Goal: Task Accomplishment & Management: Manage account settings

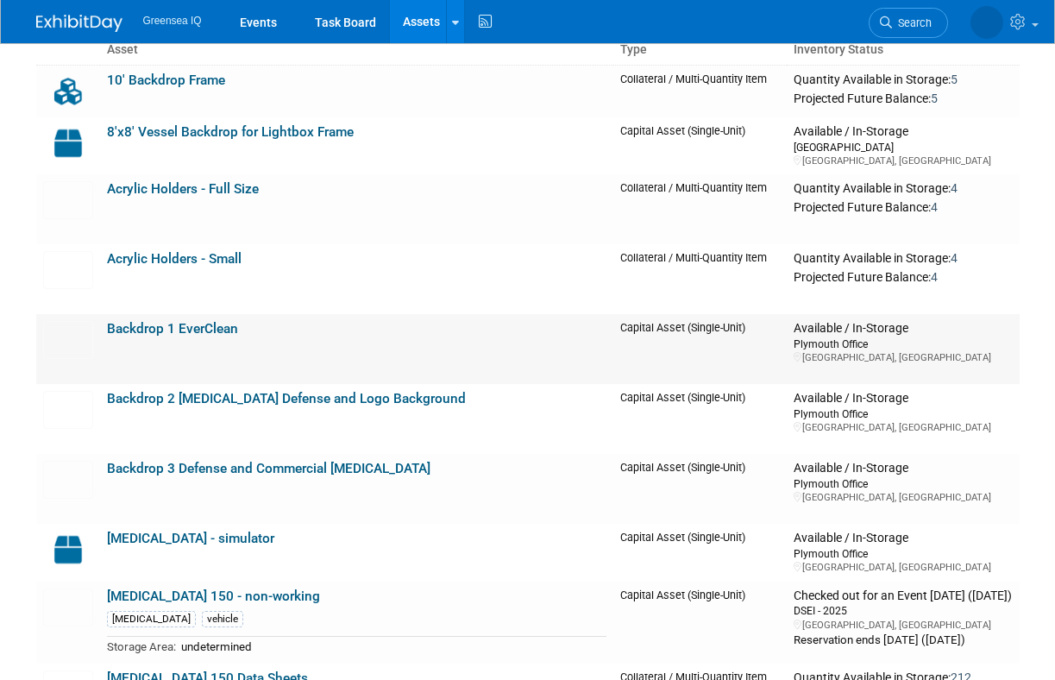
scroll to position [150, 0]
click at [296, 469] on link "Backdrop 3 Defense and Commercial [MEDICAL_DATA]" at bounding box center [269, 468] width 324 height 16
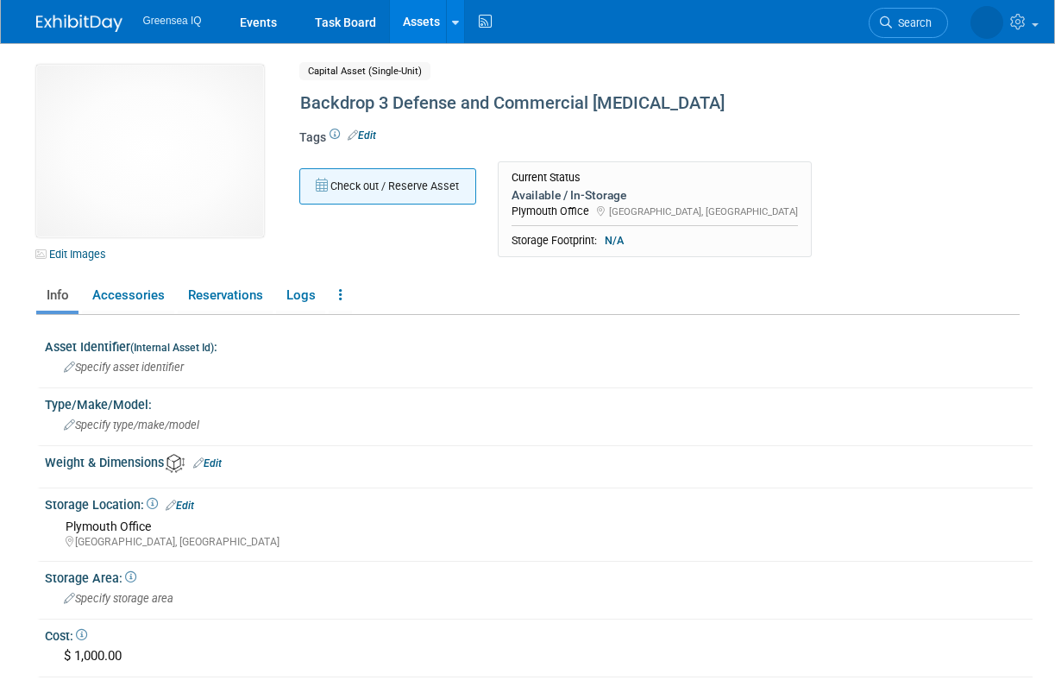
click at [408, 188] on button "Check out / Reserve Asset" at bounding box center [387, 186] width 177 height 36
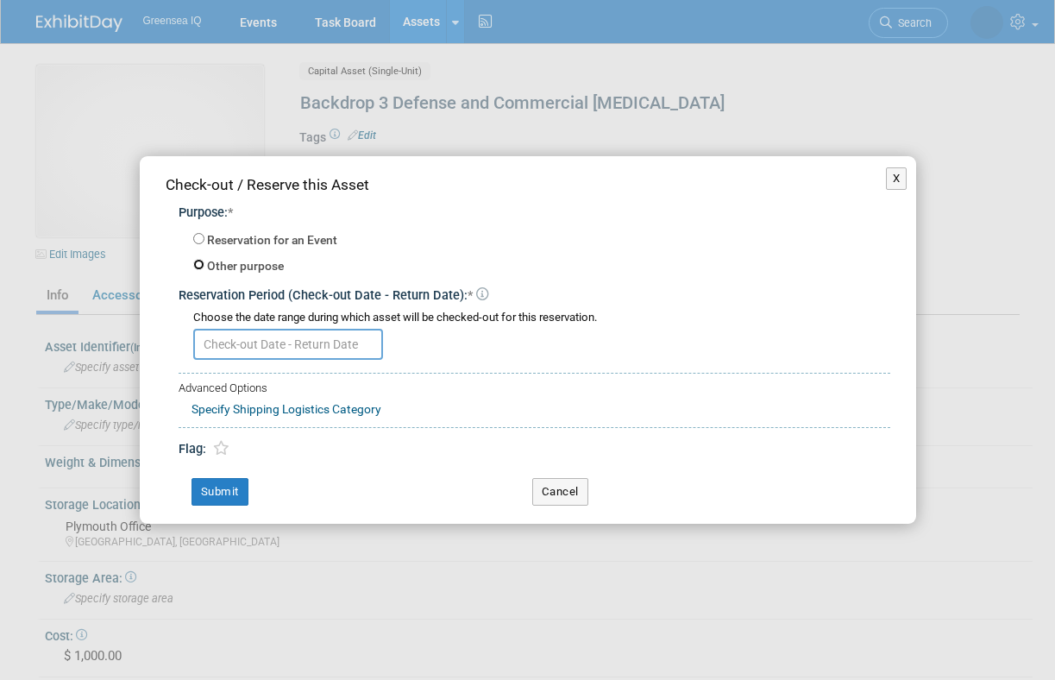
click at [201, 264] on input "Other purpose" at bounding box center [198, 264] width 11 height 11
radio input "true"
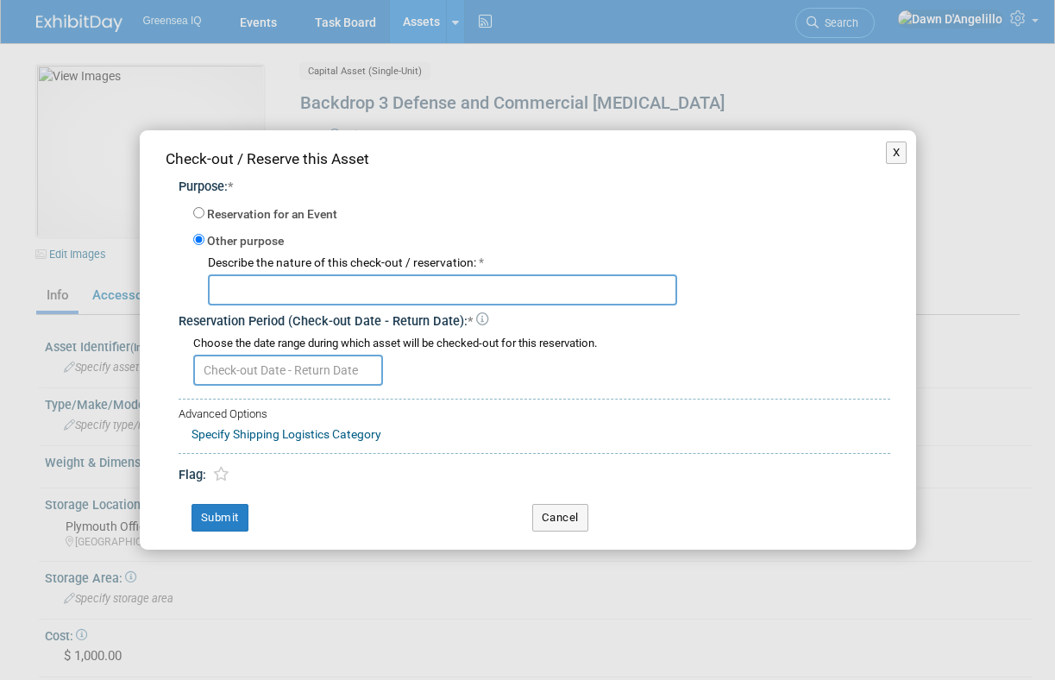
click at [282, 296] on input "text" at bounding box center [442, 289] width 469 height 31
type input "Being cleaned."
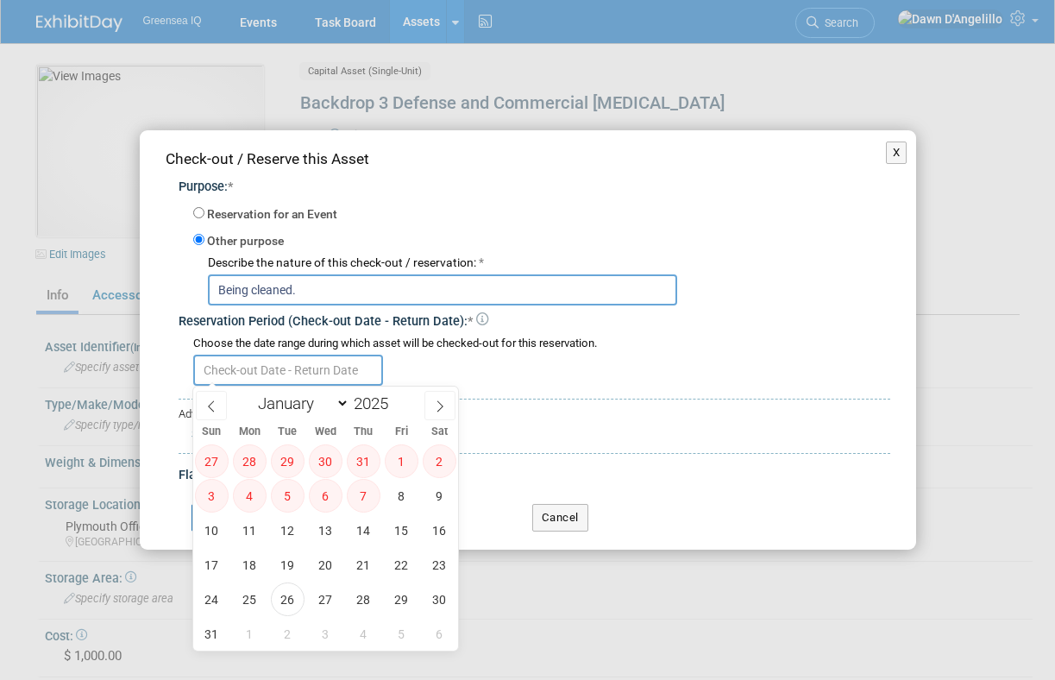
click at [293, 365] on input "text" at bounding box center [288, 370] width 190 height 31
click at [442, 400] on icon at bounding box center [440, 406] width 12 height 12
select select "8"
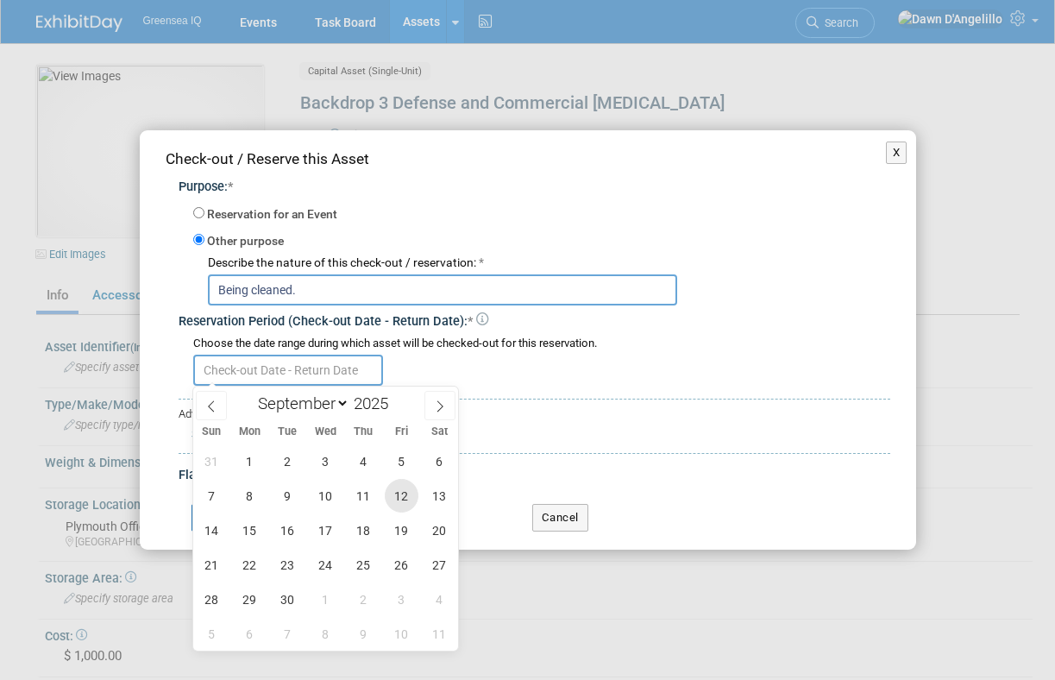
click at [401, 496] on span "12" at bounding box center [402, 496] width 34 height 34
type input "[DATE]"
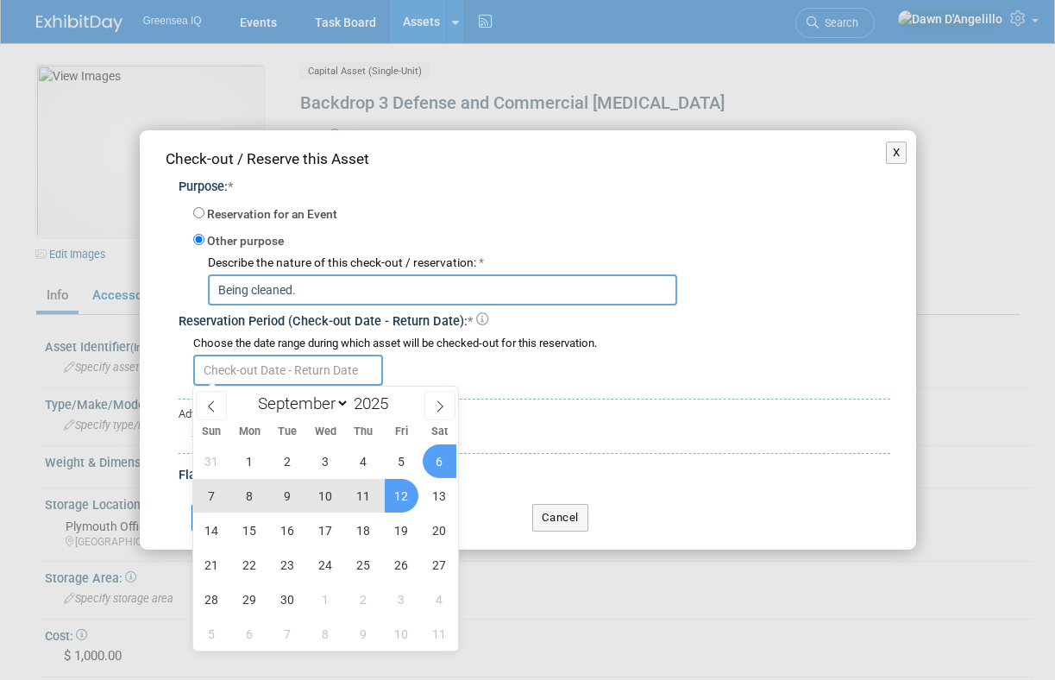
click at [556, 429] on div "Specify Shipping Logistics Category" at bounding box center [541, 433] width 699 height 22
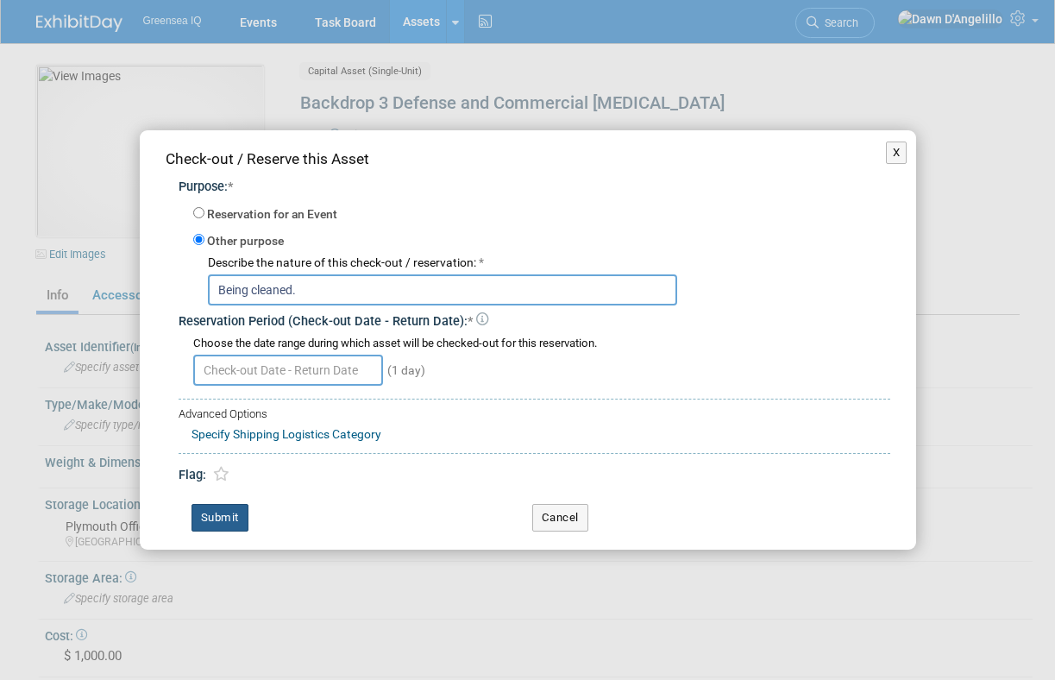
click at [223, 516] on button "Submit" at bounding box center [220, 518] width 57 height 28
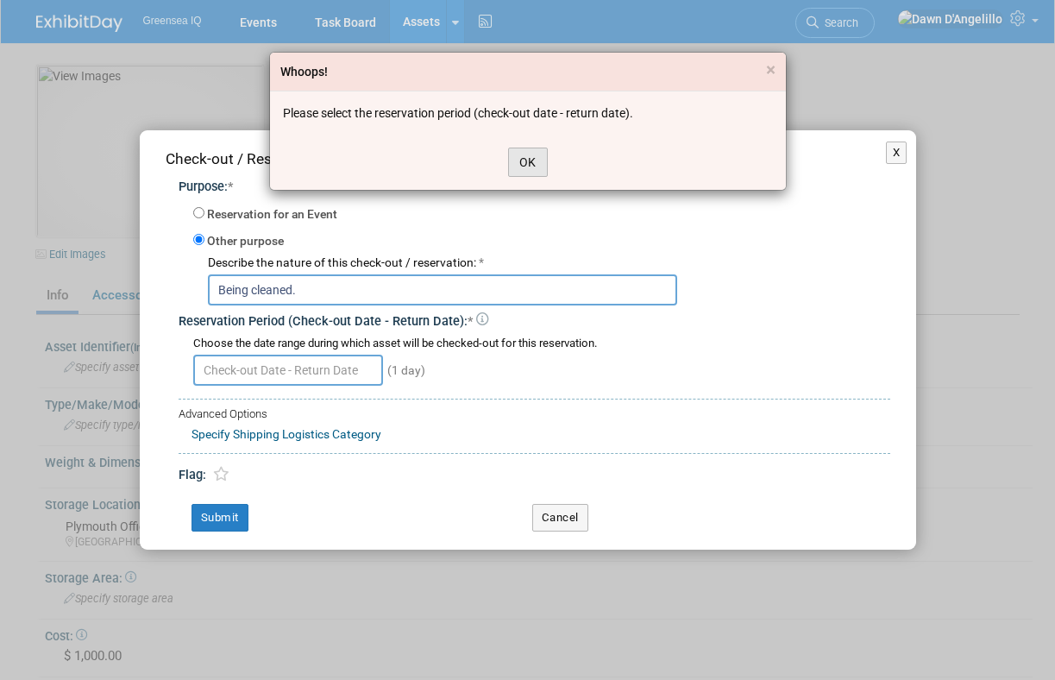
click at [527, 163] on button "OK" at bounding box center [528, 162] width 40 height 29
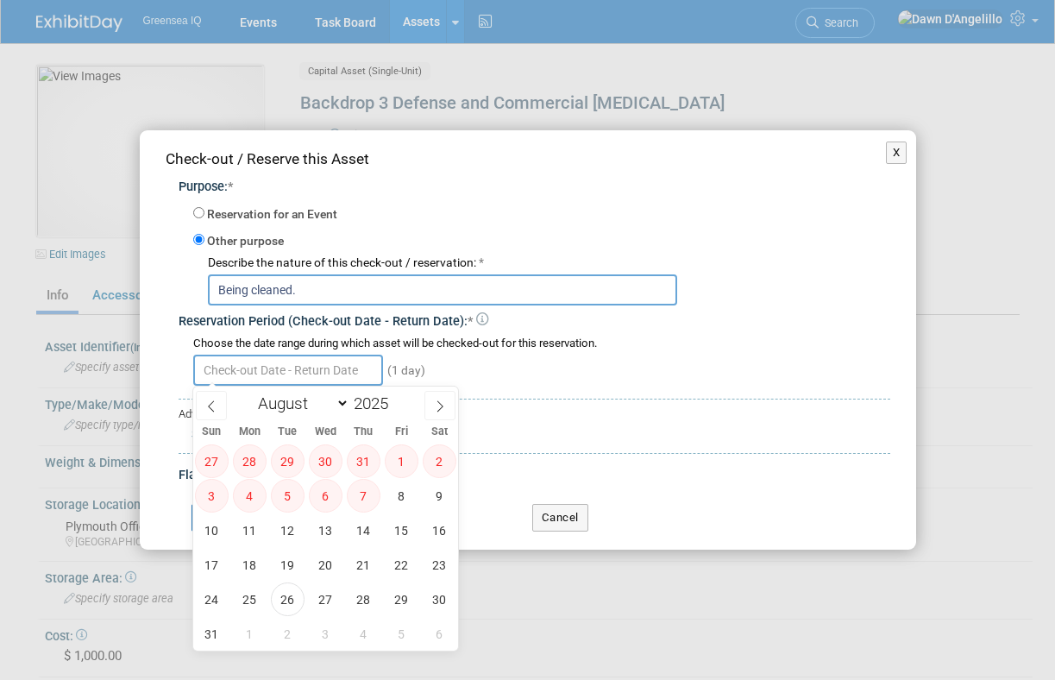
click at [299, 369] on input "text" at bounding box center [288, 370] width 190 height 31
click at [286, 598] on span "26" at bounding box center [288, 599] width 34 height 34
type input "[DATE]"
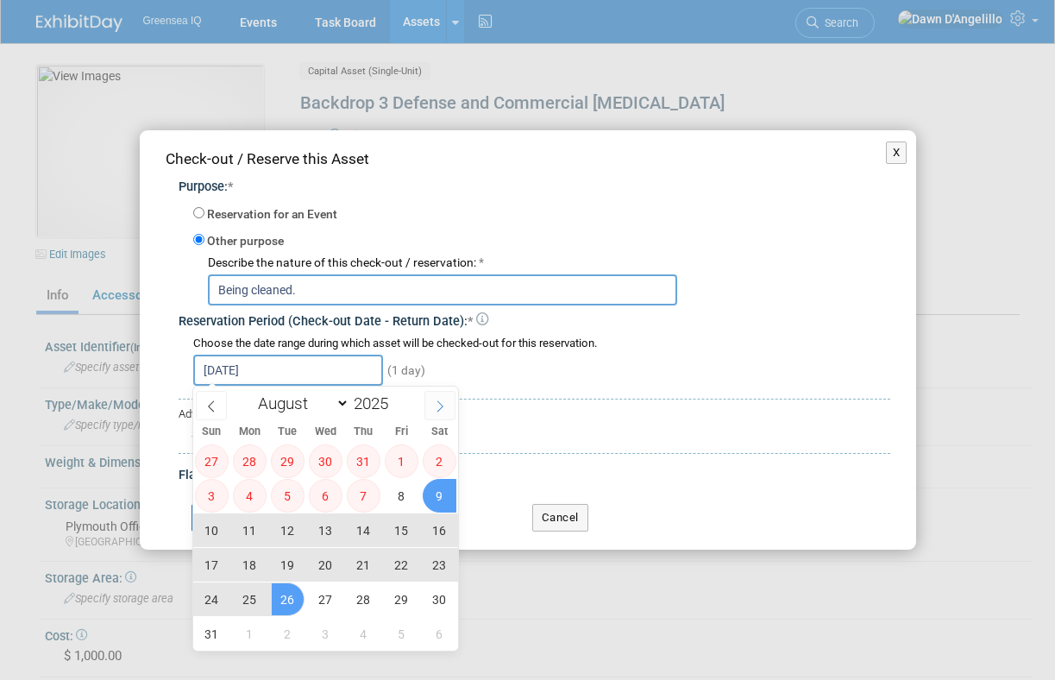
click at [443, 406] on icon at bounding box center [440, 406] width 6 height 11
select select "8"
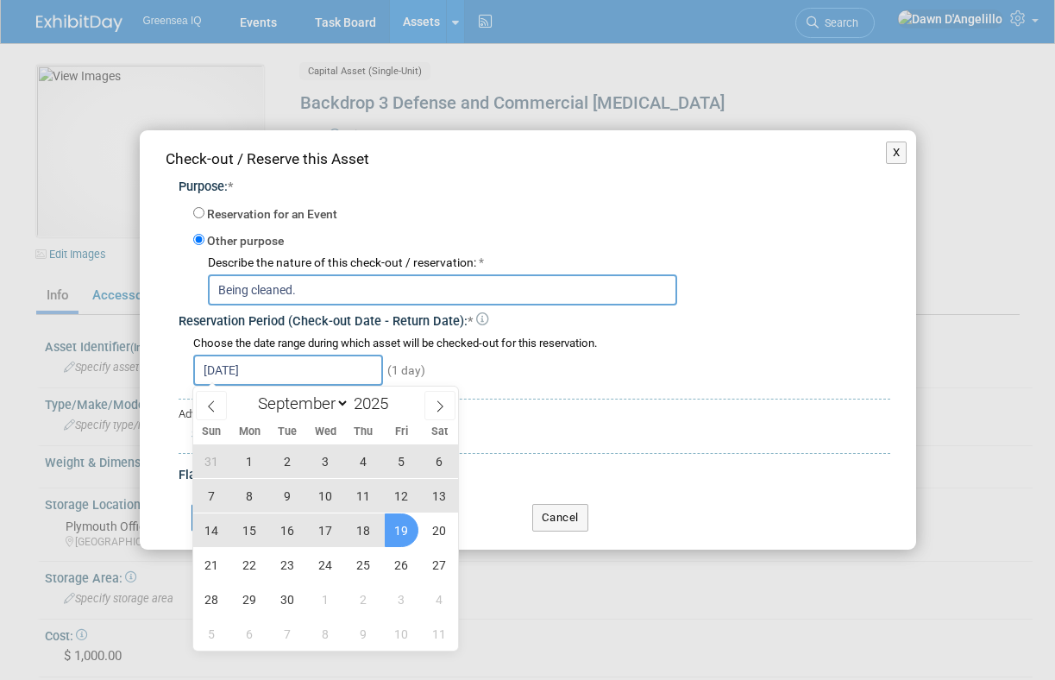
click at [403, 525] on span "19" at bounding box center [402, 530] width 34 height 34
type input "[DATE] to [DATE]"
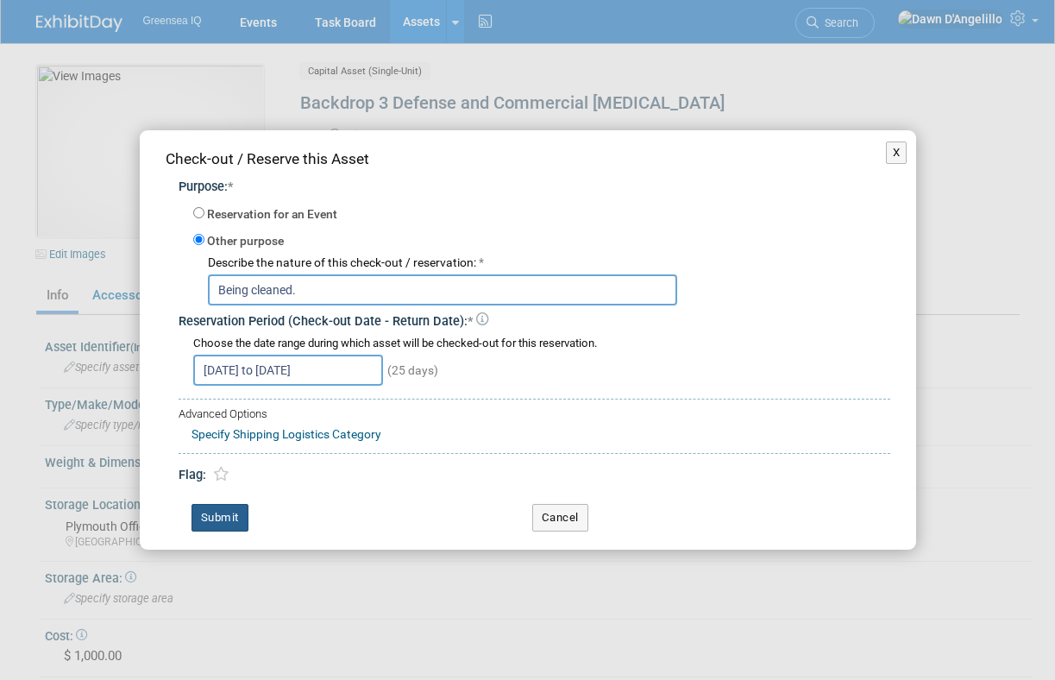
click at [225, 513] on button "Submit" at bounding box center [220, 518] width 57 height 28
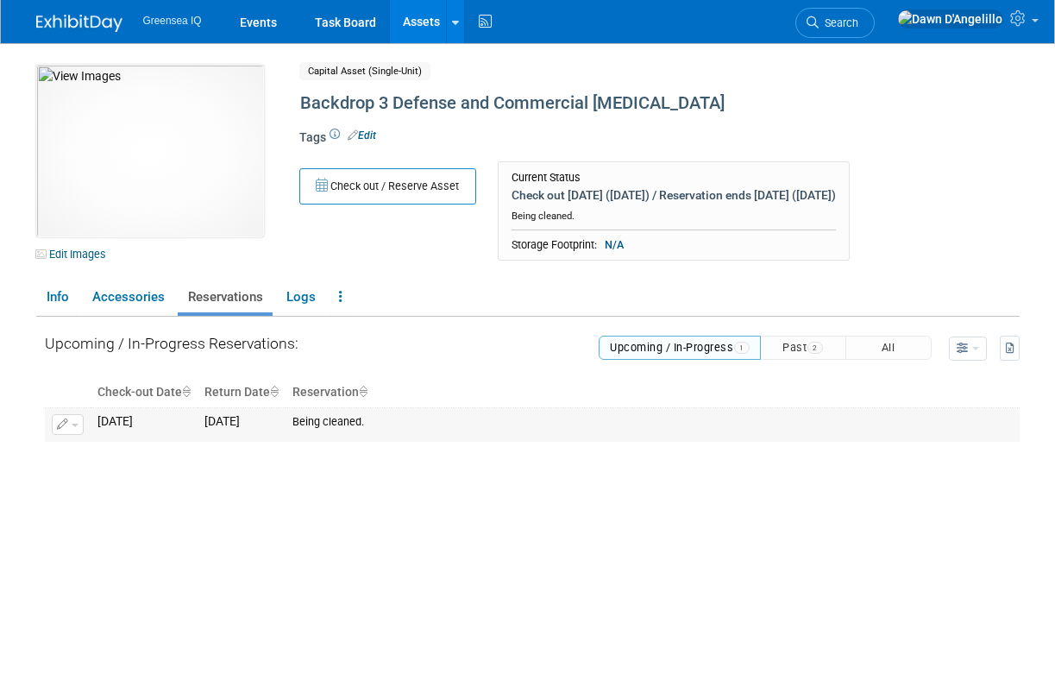
click at [72, 426] on span "button" at bounding box center [75, 425] width 7 height 3
click at [91, 455] on button "Change Reservation" at bounding box center [134, 452] width 146 height 23
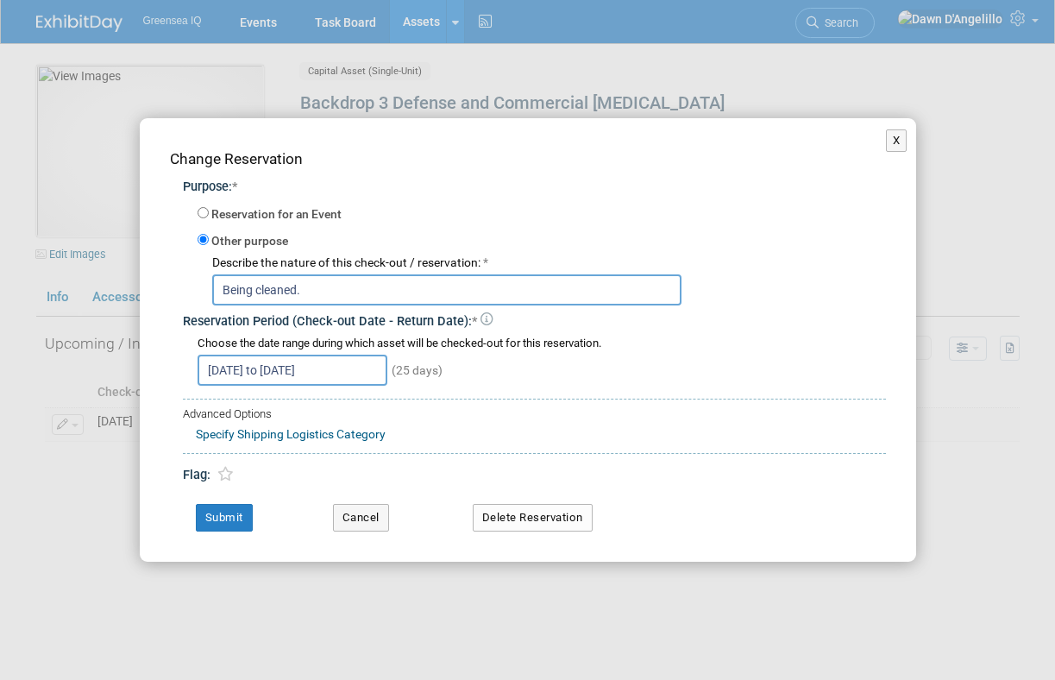
click at [355, 434] on link "Specify Shipping Logistics Category" at bounding box center [291, 434] width 190 height 14
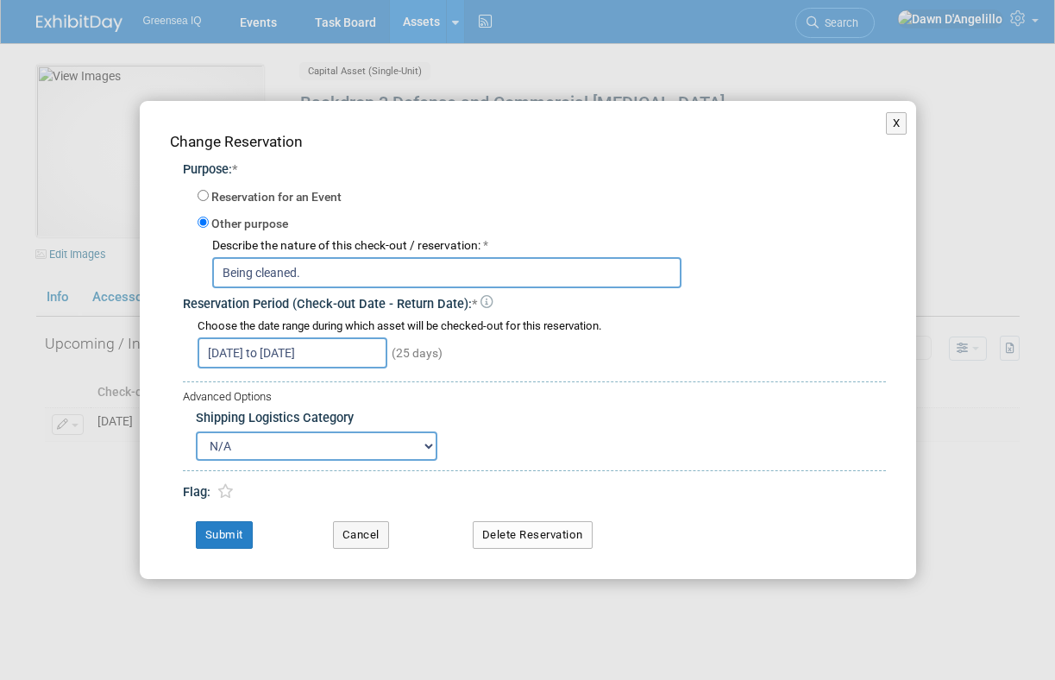
click at [423, 443] on select "N/A Advance Warehouse Direct Shipment Other" at bounding box center [317, 445] width 242 height 29
select select "4"
click at [196, 431] on select "N/A Advance Warehouse Direct Shipment Other" at bounding box center [317, 445] width 242 height 29
click at [225, 532] on button "Submit" at bounding box center [224, 535] width 57 height 28
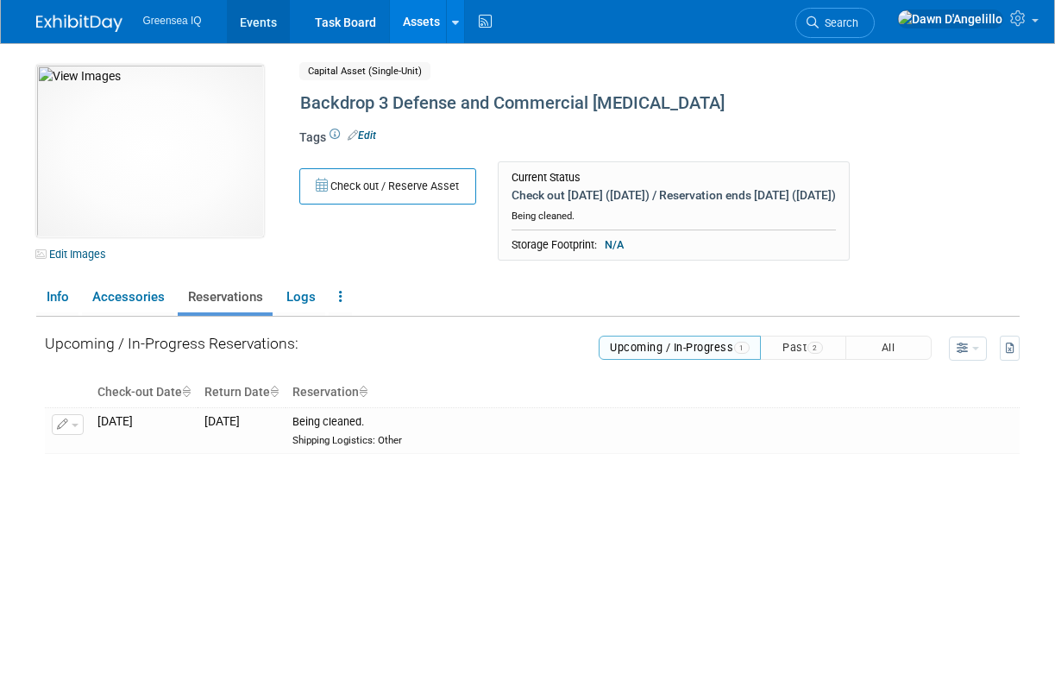
click at [257, 22] on link "Events" at bounding box center [258, 21] width 63 height 43
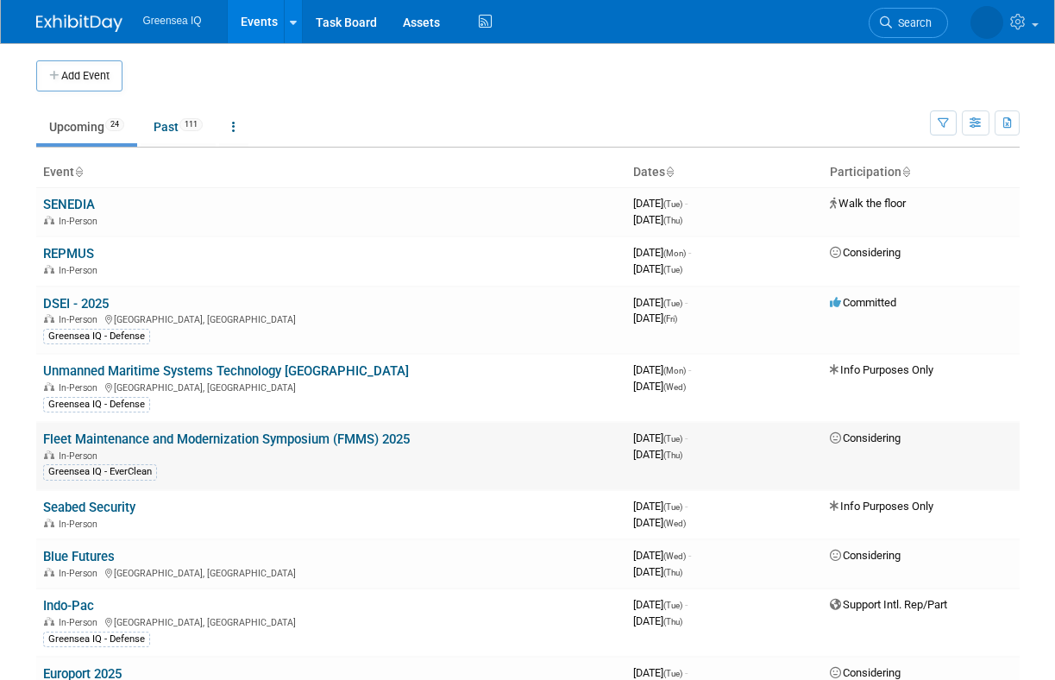
click at [199, 439] on link "Fleet Maintenance and Modernization Symposium (FMMS) 2025" at bounding box center [226, 439] width 367 height 16
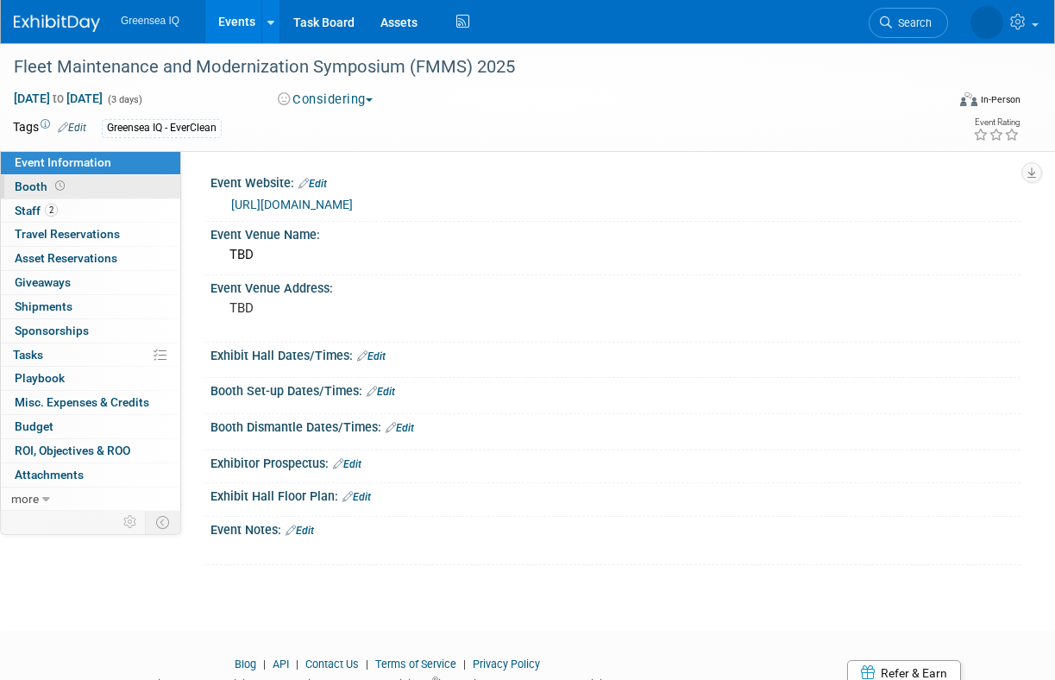
click at [28, 189] on span "Booth" at bounding box center [41, 186] width 53 height 14
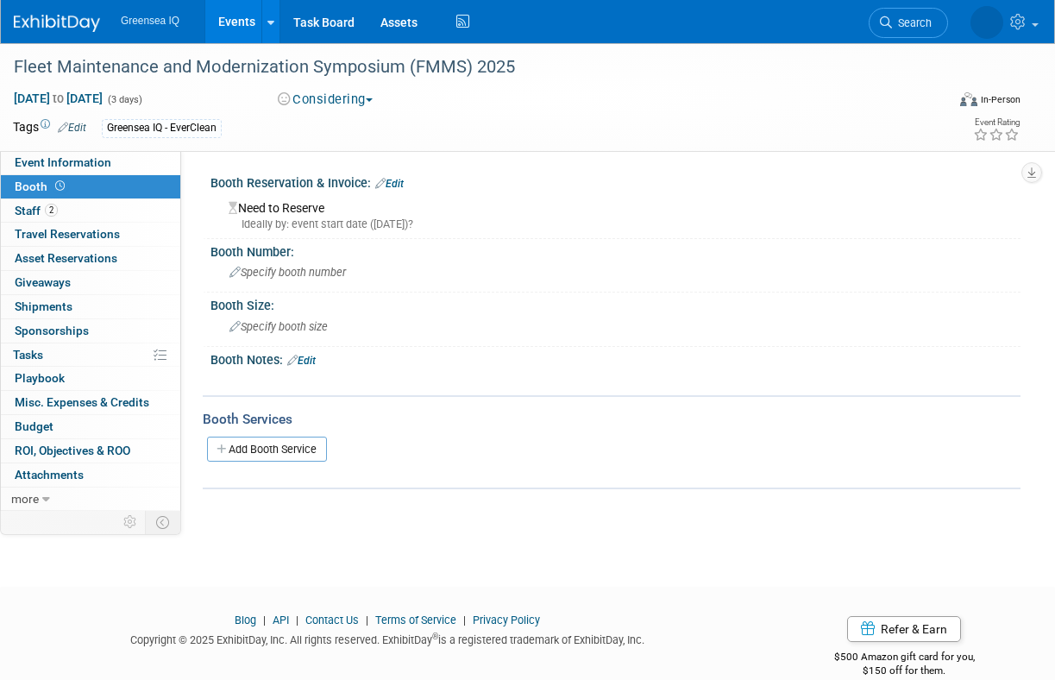
click at [362, 102] on button "Considering" at bounding box center [326, 100] width 108 height 18
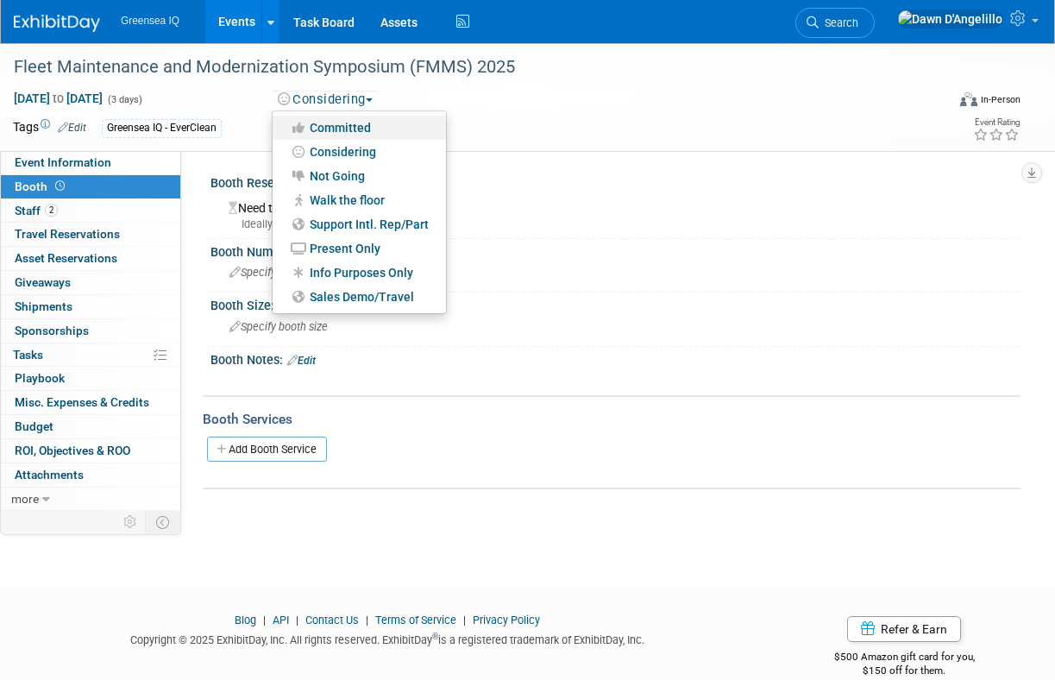
click at [359, 129] on link "Committed" at bounding box center [359, 128] width 173 height 24
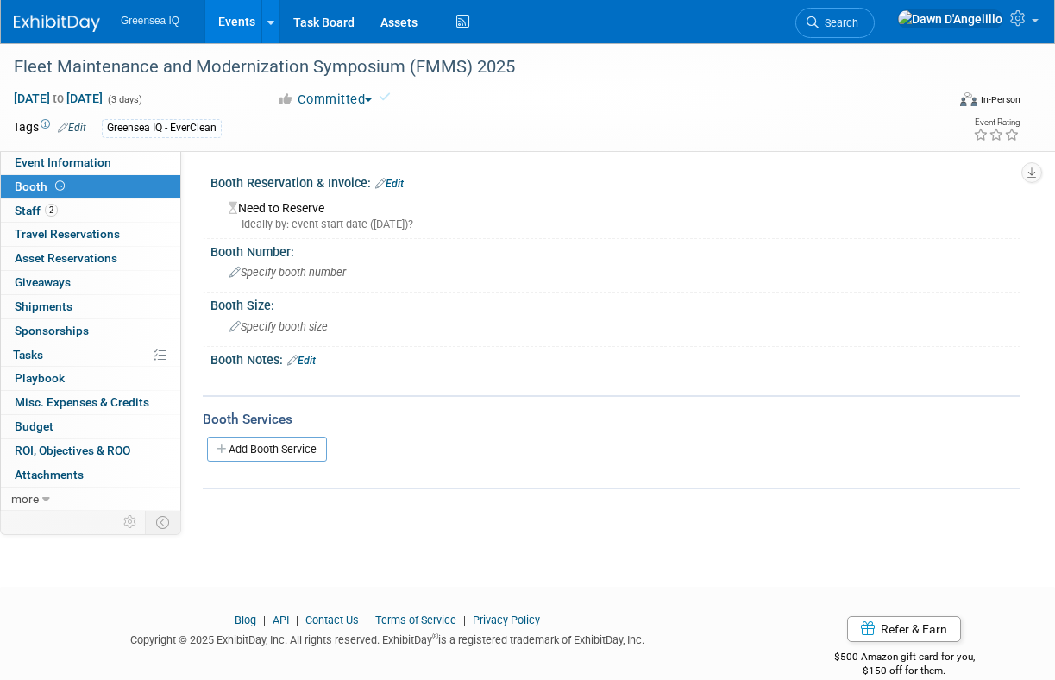
click at [399, 184] on link "Edit" at bounding box center [389, 184] width 28 height 12
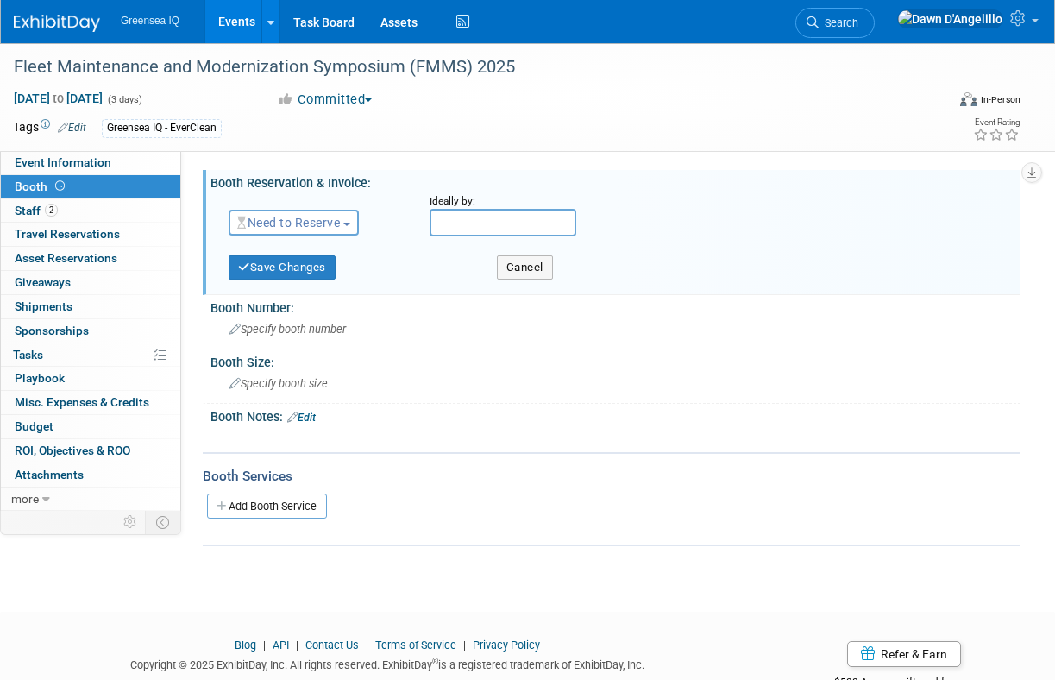
click at [340, 221] on span "Need to Reserve" at bounding box center [288, 223] width 103 height 14
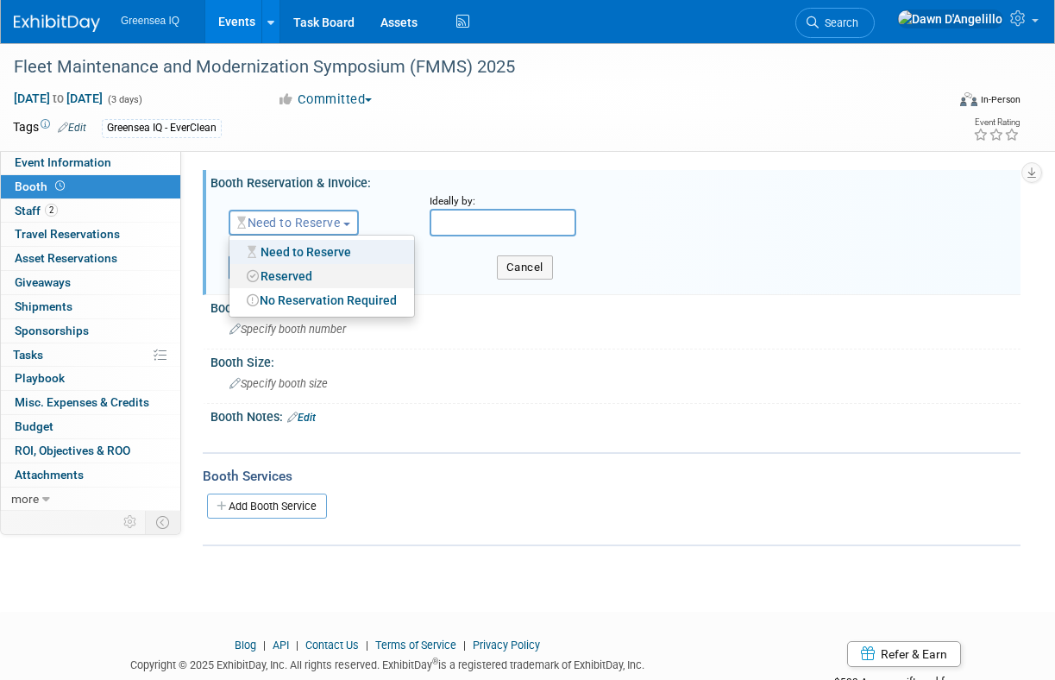
click at [326, 275] on link "Reserved" at bounding box center [322, 276] width 185 height 24
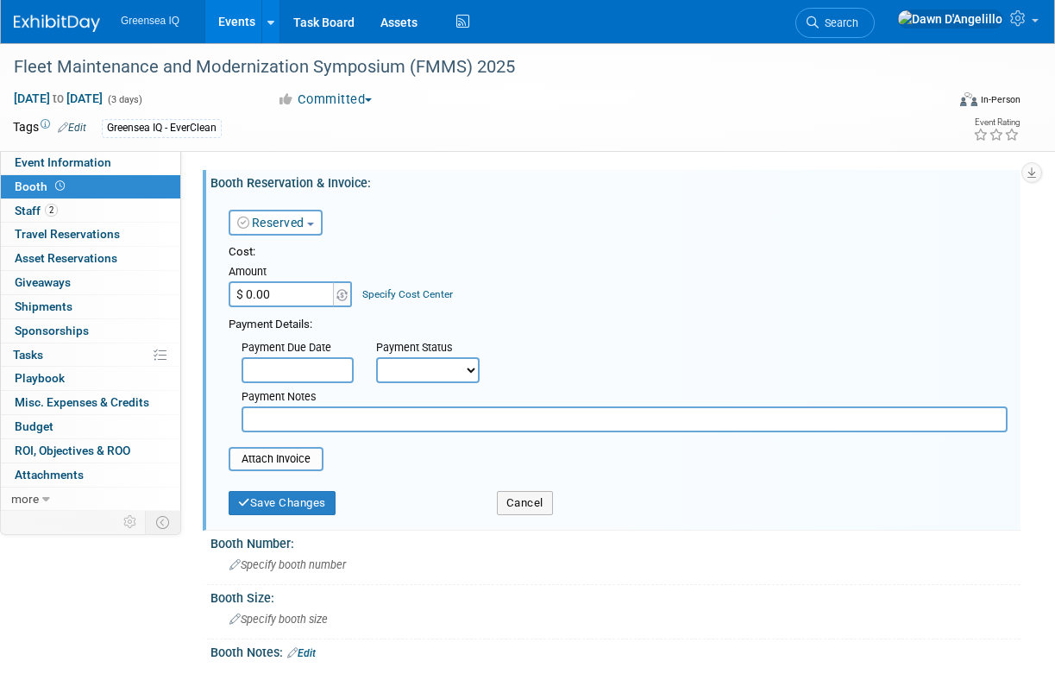
click at [310, 294] on input "$ 0.00" at bounding box center [283, 294] width 108 height 26
type input "$ 3,995.00"
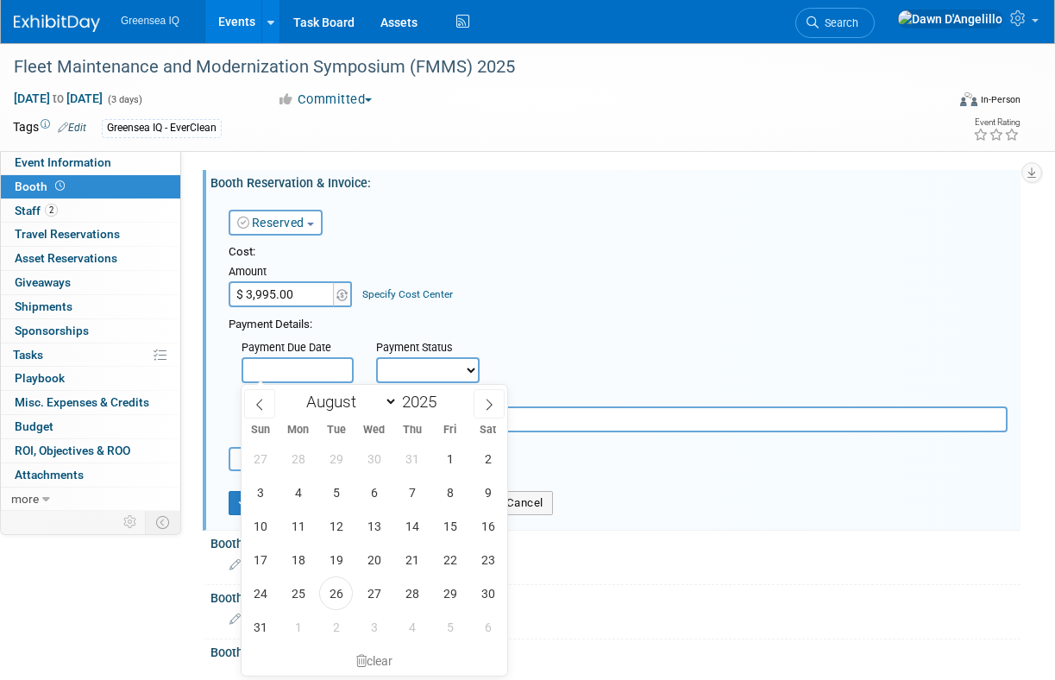
click at [305, 373] on input "text" at bounding box center [298, 370] width 112 height 26
click at [334, 592] on span "26" at bounding box center [336, 593] width 34 height 34
type input "[DATE]"
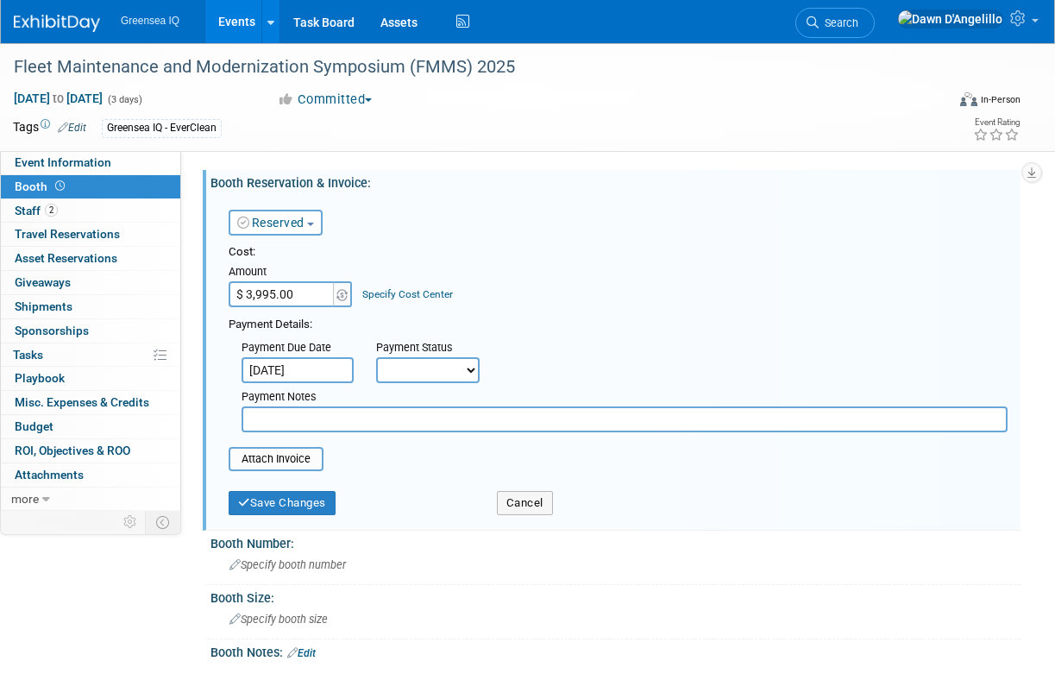
click at [444, 364] on select "Not Paid Yet Partially Paid Paid in Full" at bounding box center [428, 370] width 104 height 26
select select "1"
click at [376, 357] on select "Not Paid Yet Partially Paid Paid in Full" at bounding box center [428, 370] width 104 height 26
click at [362, 425] on input "text" at bounding box center [625, 419] width 766 height 26
type input "Amex card"
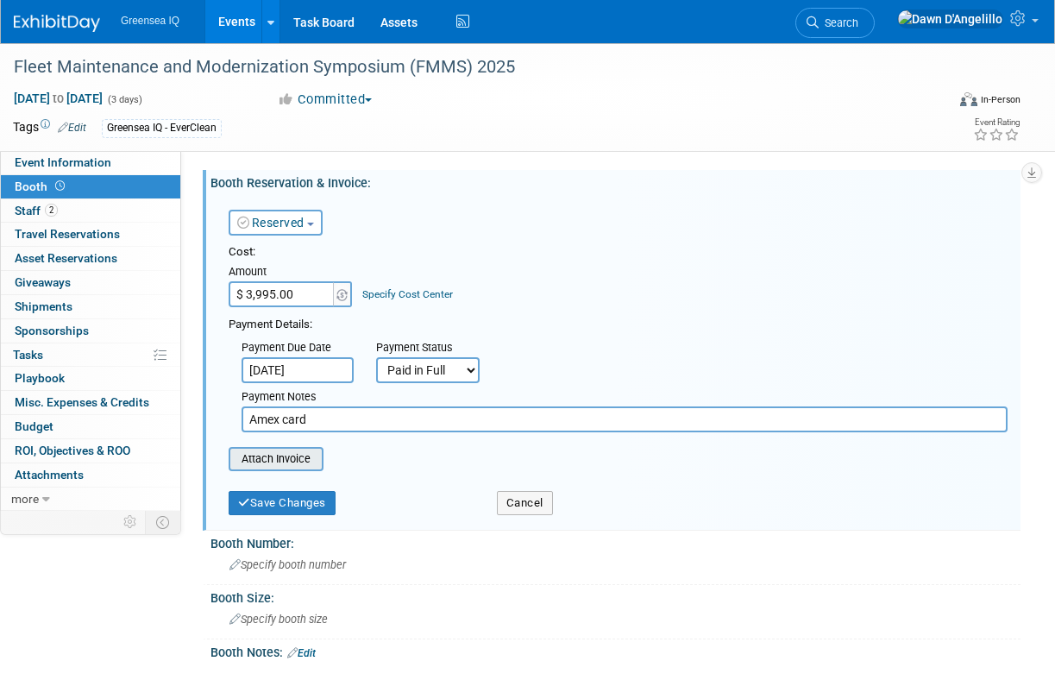
click at [276, 459] on input "file" at bounding box center [218, 459] width 205 height 21
